Goal: Information Seeking & Learning: Learn about a topic

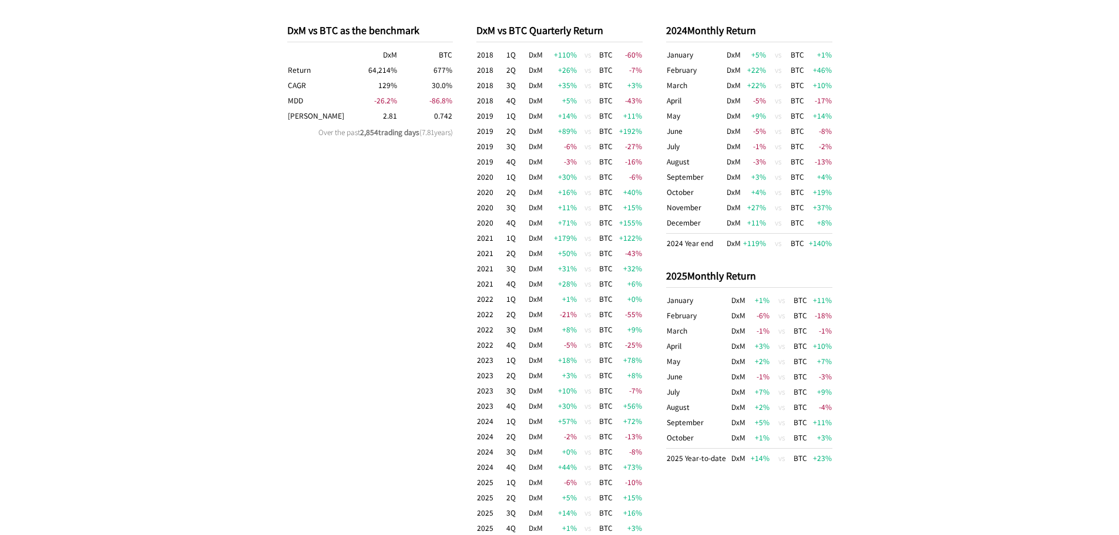
scroll to position [705, 0]
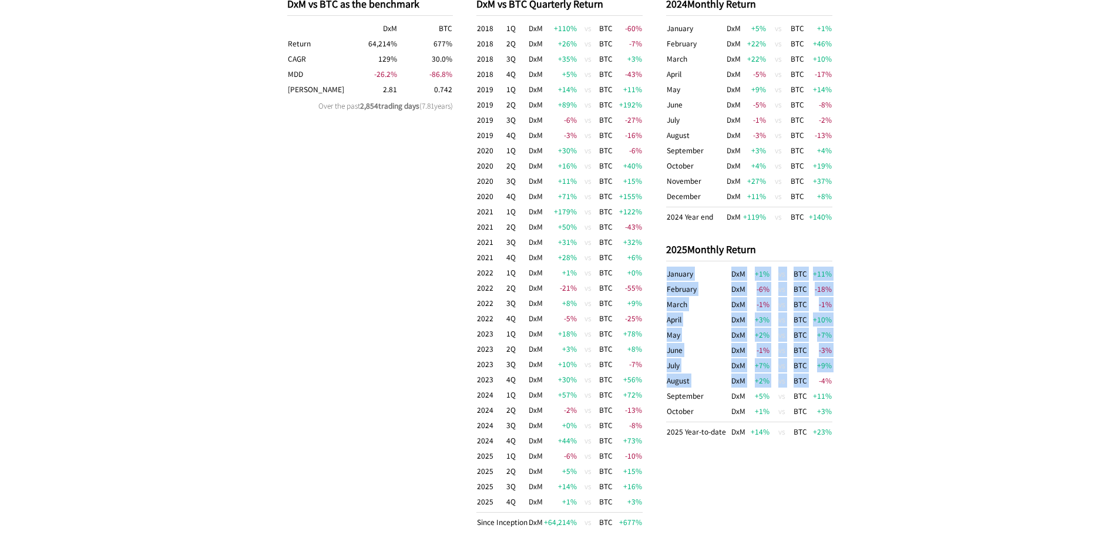
drag, startPoint x: 812, startPoint y: 381, endPoint x: 861, endPoint y: 380, distance: 48.2
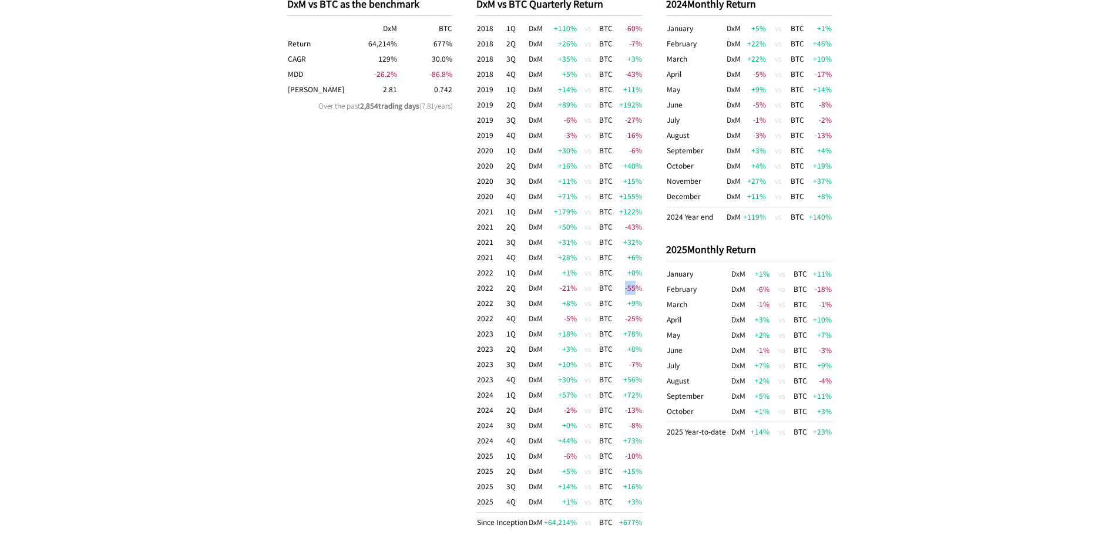
drag, startPoint x: 625, startPoint y: 288, endPoint x: 635, endPoint y: 286, distance: 10.4
click at [635, 286] on td "-55 %" at bounding box center [627, 287] width 29 height 15
click at [636, 286] on td "-55 %" at bounding box center [627, 287] width 29 height 15
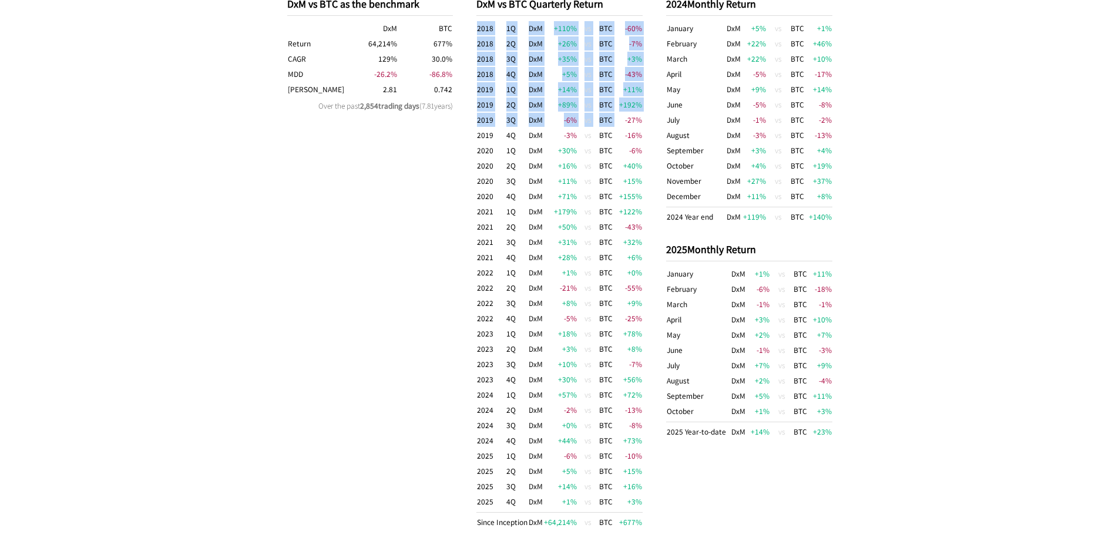
drag, startPoint x: 622, startPoint y: 115, endPoint x: 645, endPoint y: 117, distance: 23.0
click at [645, 117] on div "DxM vs BTC as the benchmark DxM BTC Return 64,214 % 677 % CAGR 129 % 30.0 % MDD…" at bounding box center [560, 263] width 569 height 580
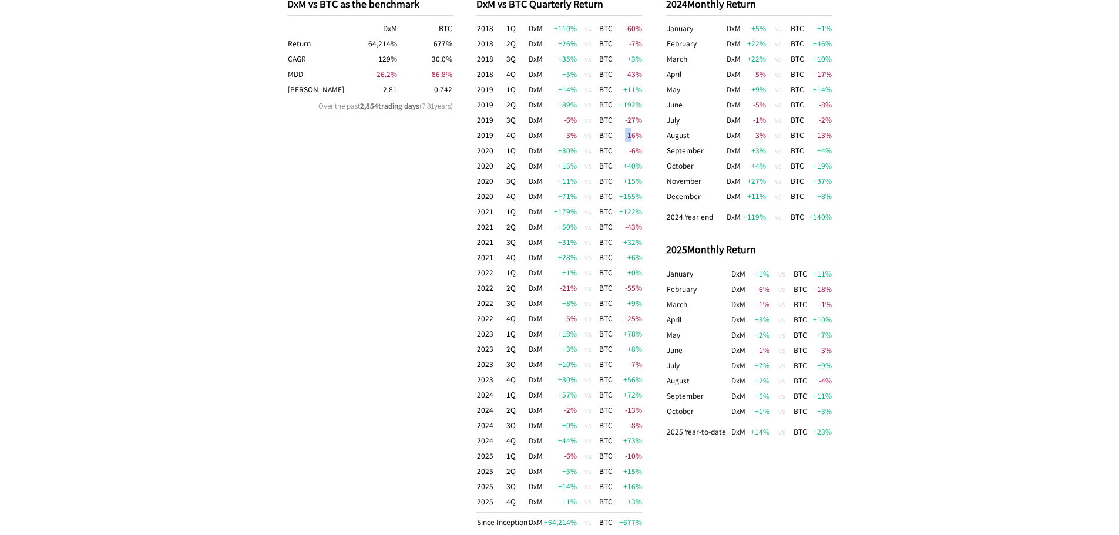
drag, startPoint x: 622, startPoint y: 135, endPoint x: 632, endPoint y: 135, distance: 10.0
click at [632, 135] on td "-16 %" at bounding box center [627, 134] width 29 height 15
drag, startPoint x: 625, startPoint y: 66, endPoint x: 640, endPoint y: 66, distance: 15.3
click at [638, 66] on tbody "2018 1Q DxM +110 % vs BTC -60 % 2018 2Q DxM +26 % vs BTC -7 % 2018 3Q DxM +35 %…" at bounding box center [559, 275] width 166 height 509
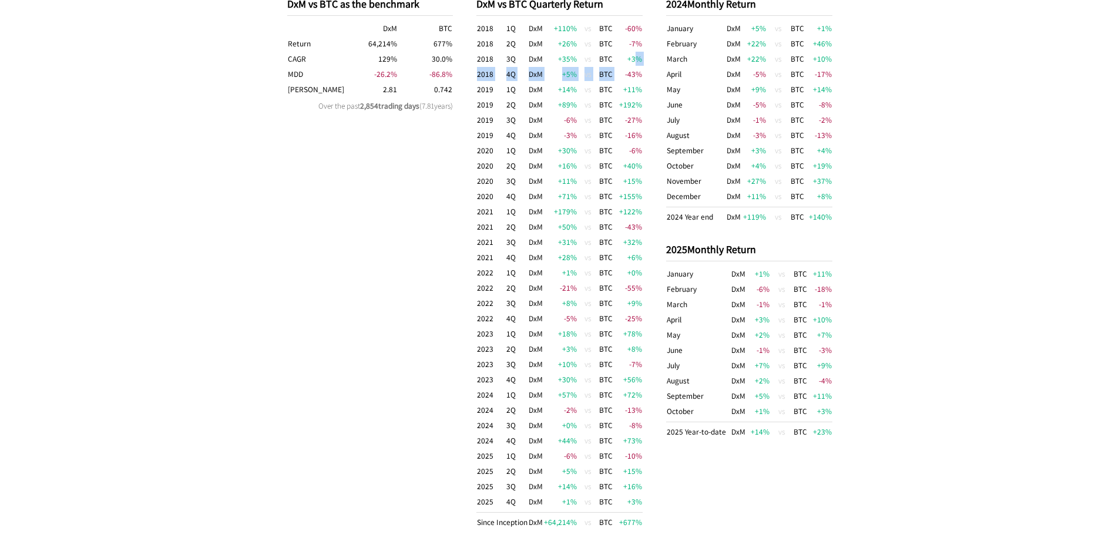
click at [640, 66] on td "+3 %" at bounding box center [627, 58] width 29 height 15
drag, startPoint x: 811, startPoint y: 73, endPoint x: 832, endPoint y: 73, distance: 20.6
click at [832, 73] on td "-17 %" at bounding box center [820, 73] width 24 height 15
drag, startPoint x: 747, startPoint y: 56, endPoint x: 780, endPoint y: 52, distance: 32.6
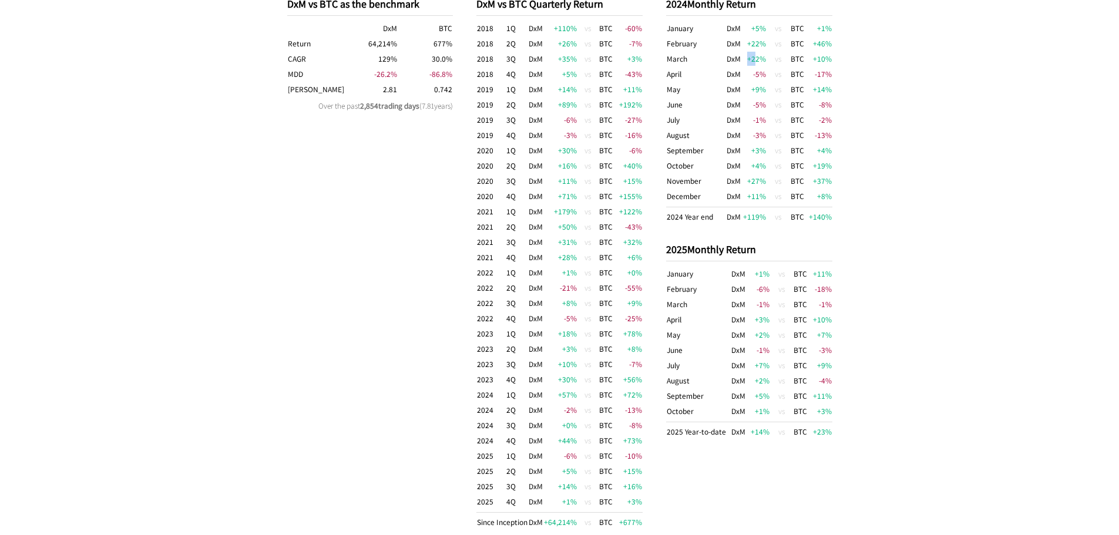
click at [764, 55] on td "+22 %" at bounding box center [755, 58] width 24 height 15
drag, startPoint x: 808, startPoint y: 51, endPoint x: 827, endPoint y: 49, distance: 18.9
click at [809, 51] on tr "February DxM +22 % vs BTC +46 %" at bounding box center [749, 43] width 166 height 15
drag, startPoint x: 850, startPoint y: 47, endPoint x: 857, endPoint y: 46, distance: 7.1
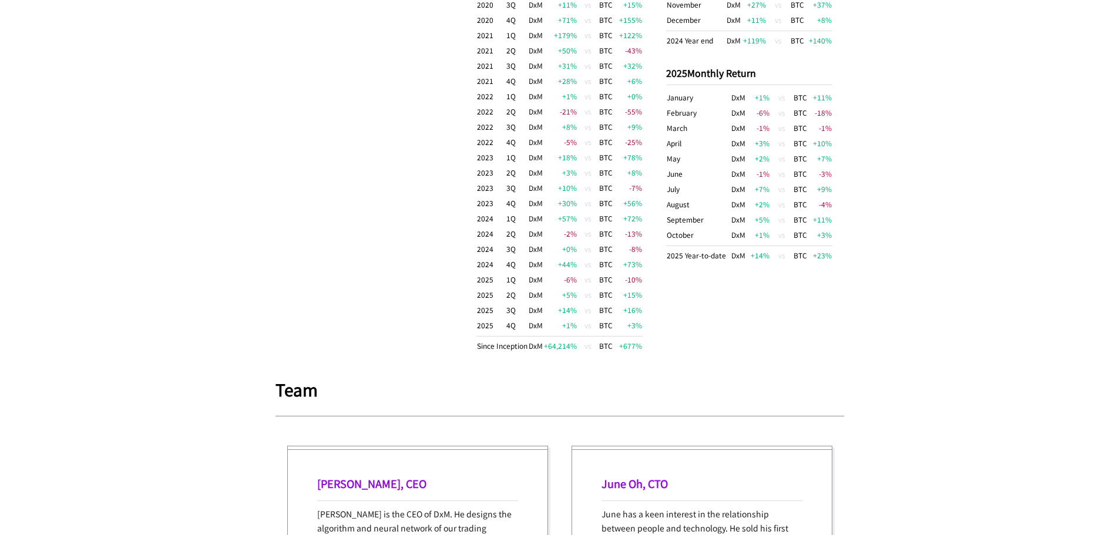
scroll to position [587, 0]
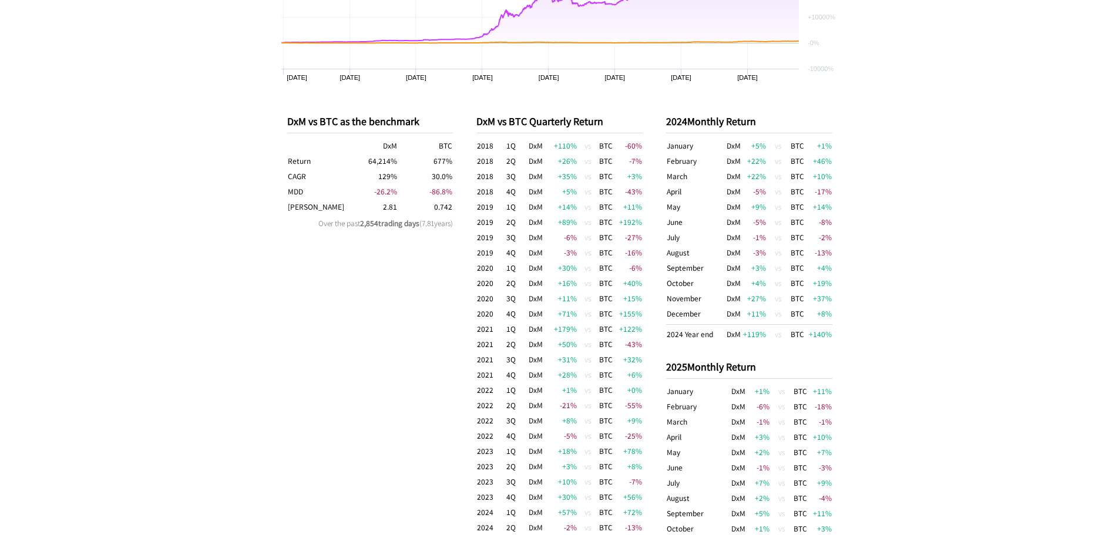
click at [360, 371] on div "DxM vs BTC as the benchmark DxM BTC Return 64,214 % 677 % CAGR 129 % 30.0 % MDD…" at bounding box center [370, 380] width 166 height 569
drag, startPoint x: 375, startPoint y: 173, endPoint x: 396, endPoint y: 173, distance: 20.6
click at [396, 173] on td "129 %" at bounding box center [370, 176] width 55 height 15
click at [399, 173] on td "30.0 %" at bounding box center [425, 176] width 55 height 15
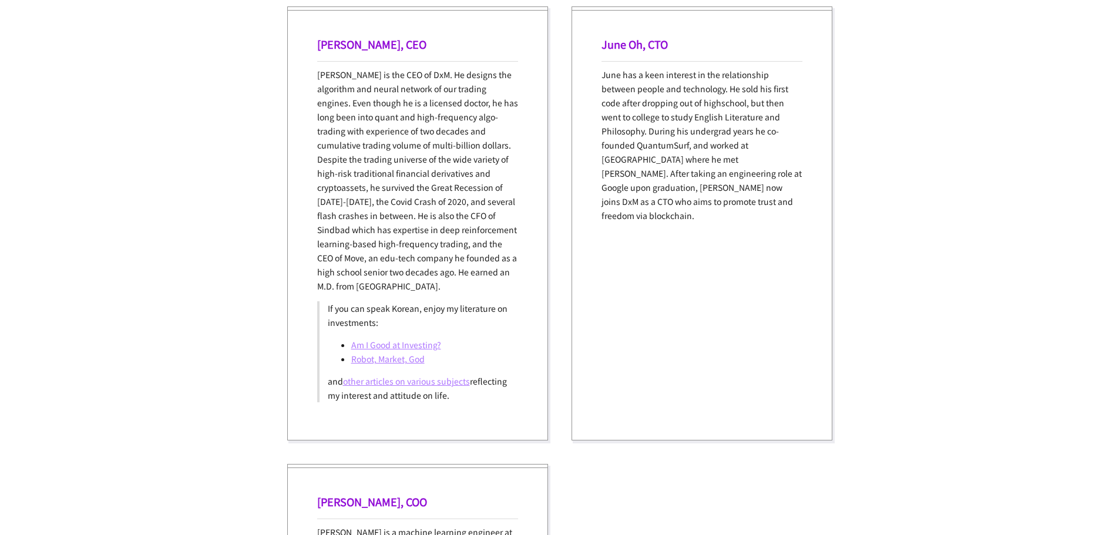
scroll to position [1527, 0]
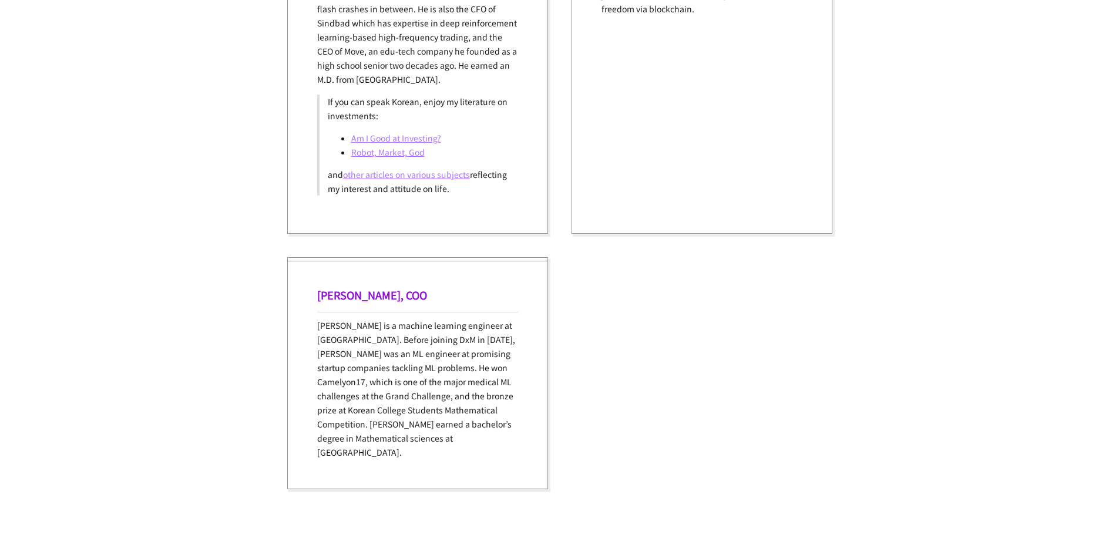
click at [404, 177] on link "other articles on various subjects" at bounding box center [406, 175] width 127 height 12
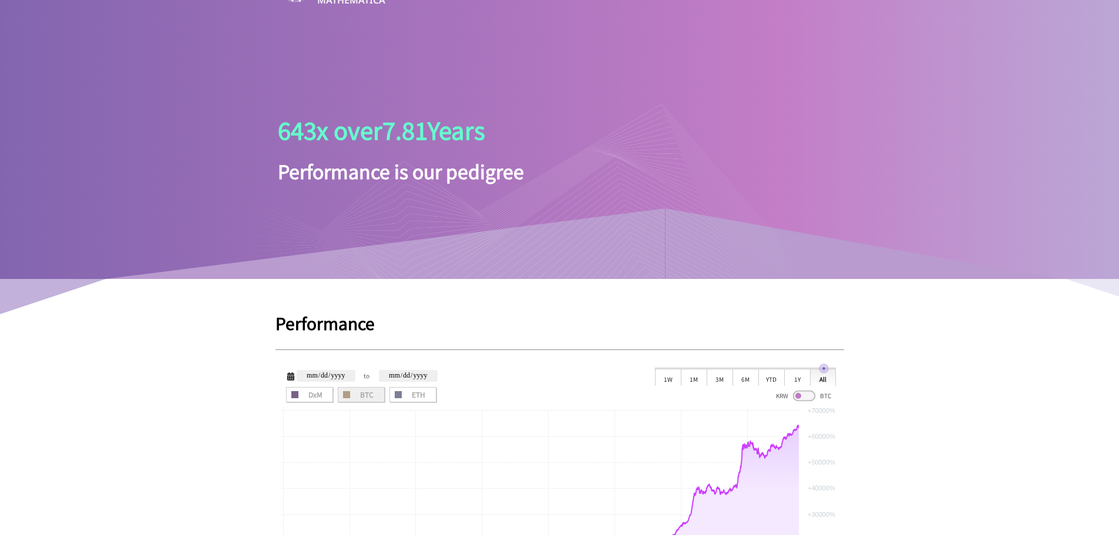
scroll to position [0, 0]
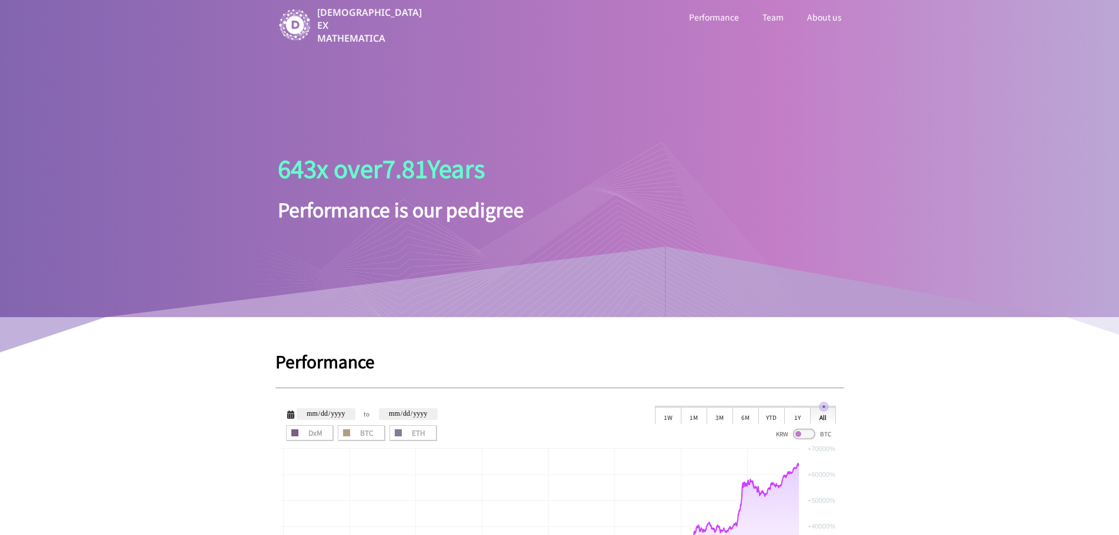
click at [776, 10] on link "Team" at bounding box center [773, 16] width 26 height 15
